Goal: Task Accomplishment & Management: Manage account settings

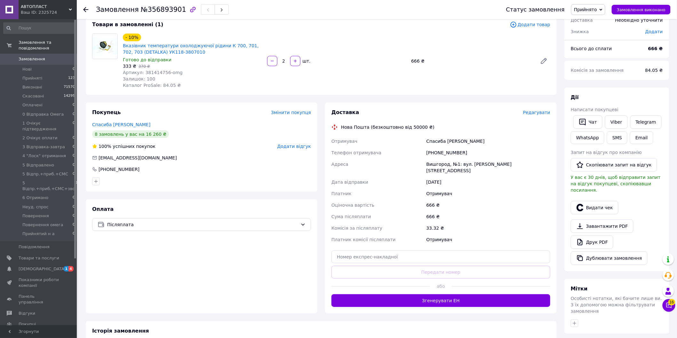
scroll to position [106, 0]
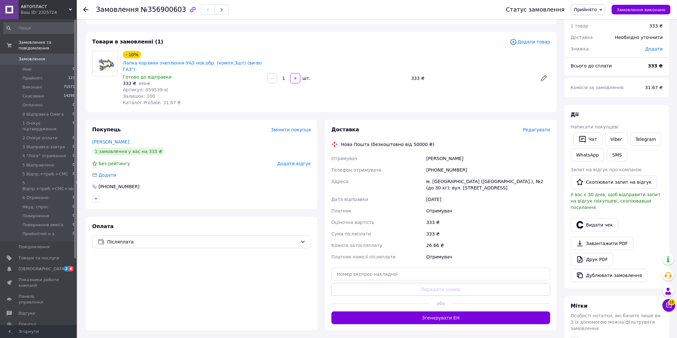
scroll to position [35, 0]
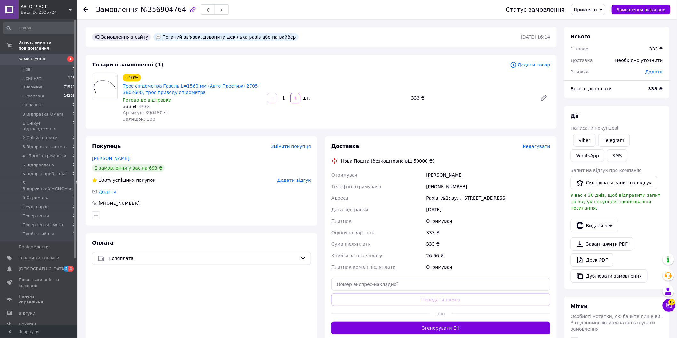
click at [434, 124] on div "Товари в замовленні (1) Додати товар - 10% Трос спідометра Газель L=1560 мм (Ав…" at bounding box center [321, 92] width 471 height 74
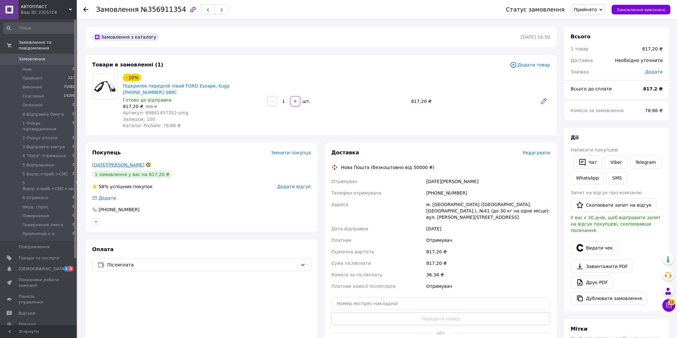
click at [113, 166] on link "Коляда Иван" at bounding box center [118, 164] width 52 height 5
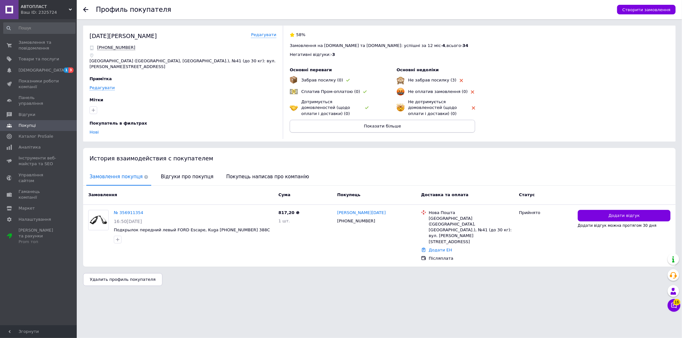
click at [333, 122] on button "Показати більше" at bounding box center [382, 126] width 185 height 13
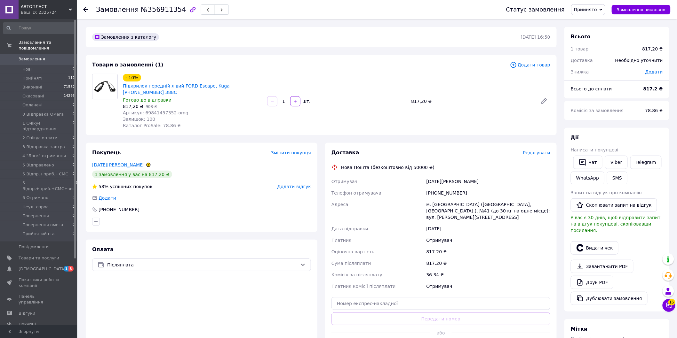
click at [116, 165] on link "Коляда Иван" at bounding box center [118, 164] width 52 height 5
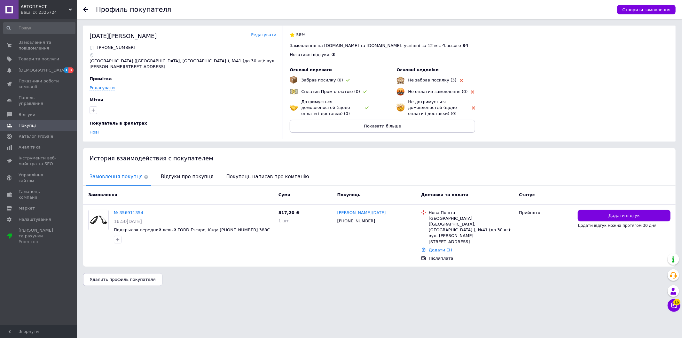
click at [322, 129] on button "Показати більше" at bounding box center [382, 126] width 185 height 13
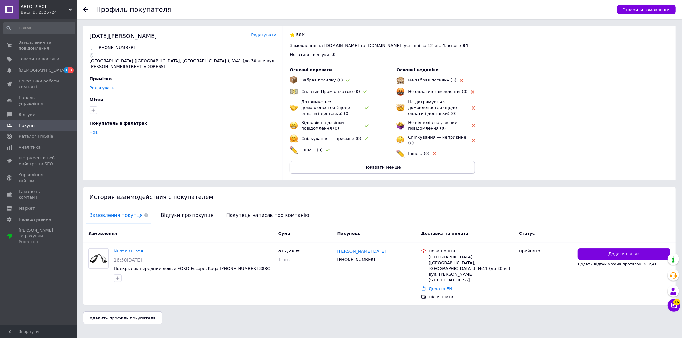
click at [427, 164] on button "Показати менше" at bounding box center [382, 167] width 185 height 13
